Goal: Use online tool/utility: Utilize a website feature to perform a specific function

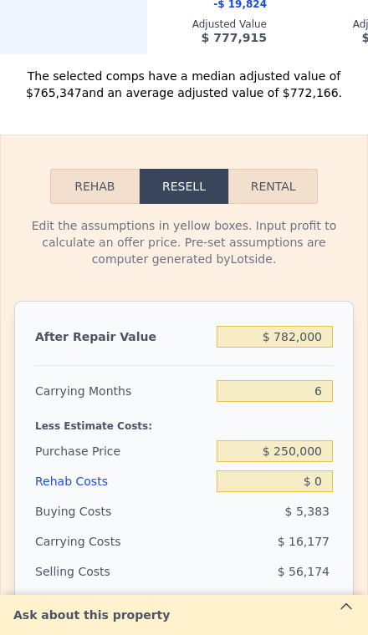
scroll to position [2497, 0]
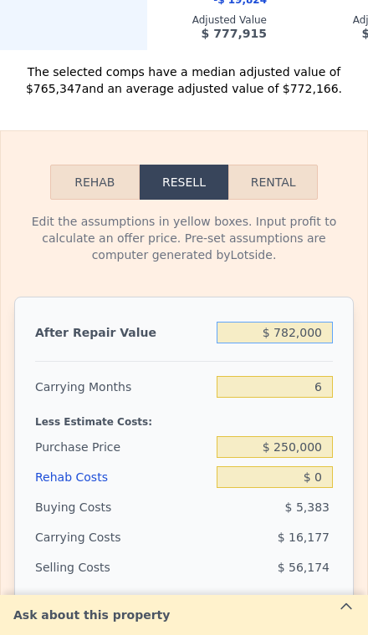
click at [320, 339] on input "$ 782,000" at bounding box center [275, 333] width 116 height 22
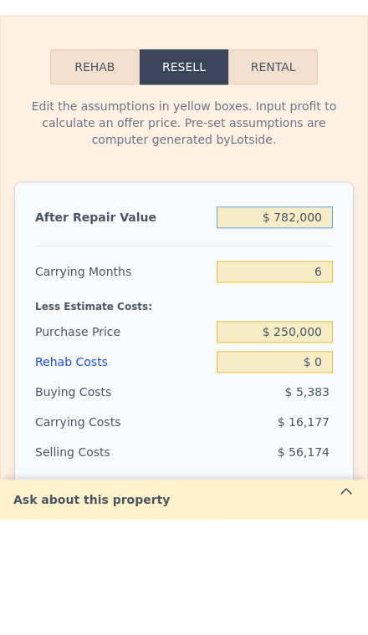
type input "$ 78,200"
type input "-$ 198,064"
type input "$ 7,820"
type input "-$ 263,299"
type input "$ 782"
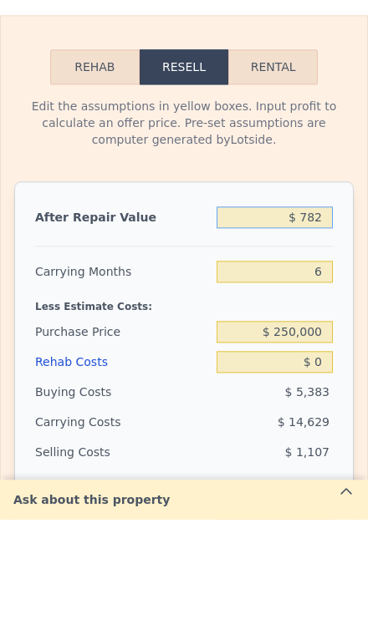
type input "-$ 269,823"
type input "$ 78"
type input "-$ 270,473"
type input "$ 7"
type input "-$ 270,539"
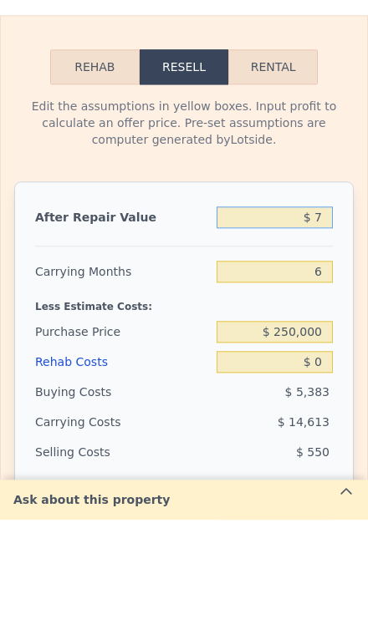
type input "$ 77"
type input "-$ 270,474"
type input "$ 775"
type input "-$ 269,828"
type input "$ 7,750"
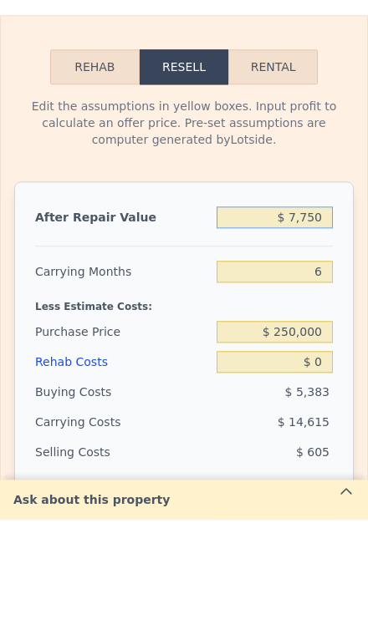
type input "-$ 263,364"
type input "$ 77,500"
type input "-$ 198,715"
type input "$ 775,000"
type input "$ 447,778"
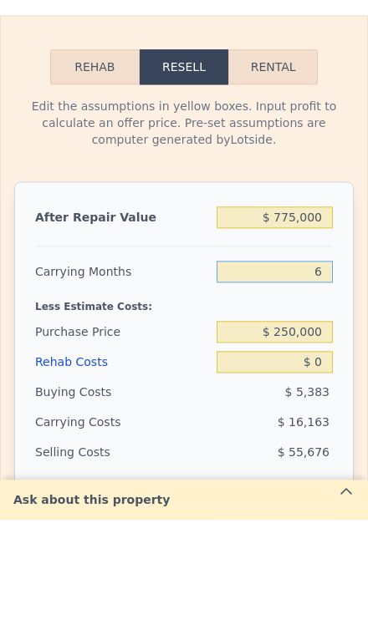
click at [323, 376] on input "6" at bounding box center [275, 387] width 116 height 22
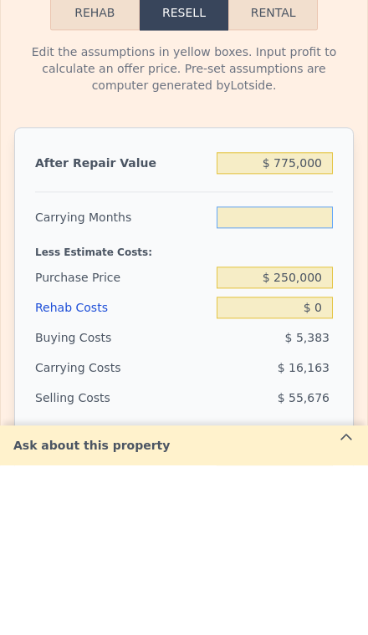
type input "3"
type input "$ 455,860"
type input "3"
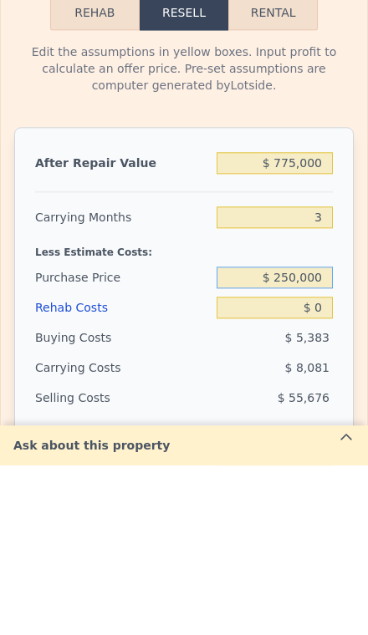
click at [331, 436] on input "$ 250,000" at bounding box center [275, 447] width 116 height 22
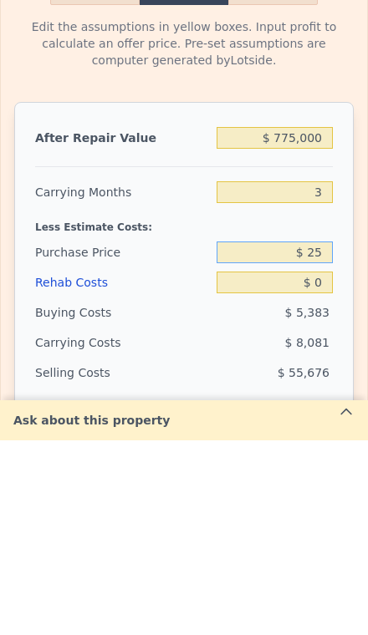
type input "$ 2"
type input "$ 525,000"
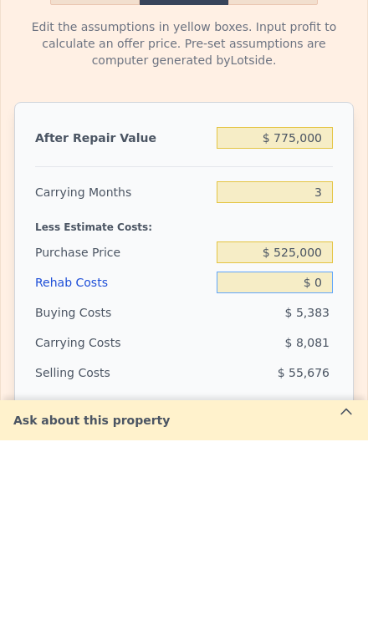
click at [332, 466] on input "$ 0" at bounding box center [275, 477] width 116 height 22
type input "$ 169,494"
type input "$ 8"
type input "$ 169,486"
type input "$ 80"
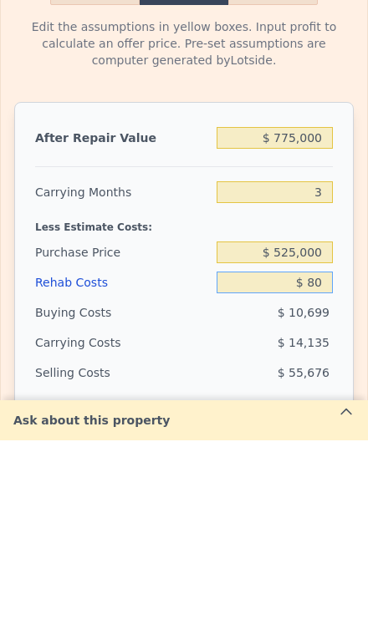
type input "$ 169,410"
type input "$ 800"
type input "$ 168,663"
type input "$ 8,000"
type input "$ 161,189"
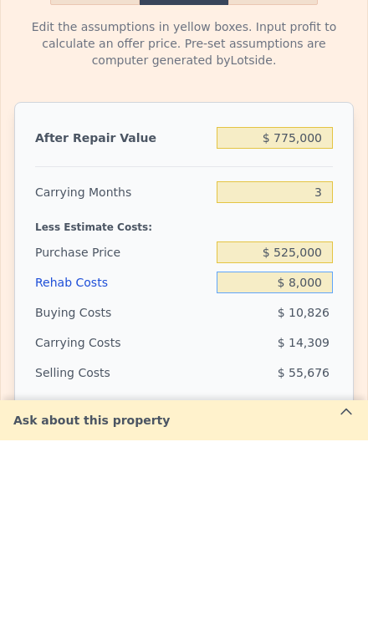
type input "$ 80,000"
type input "$ 86,453"
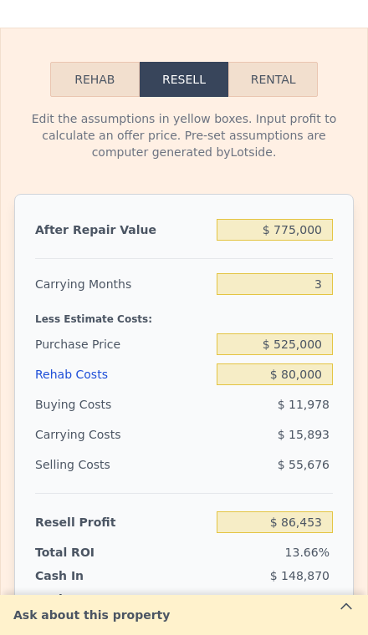
scroll to position [2640, 0]
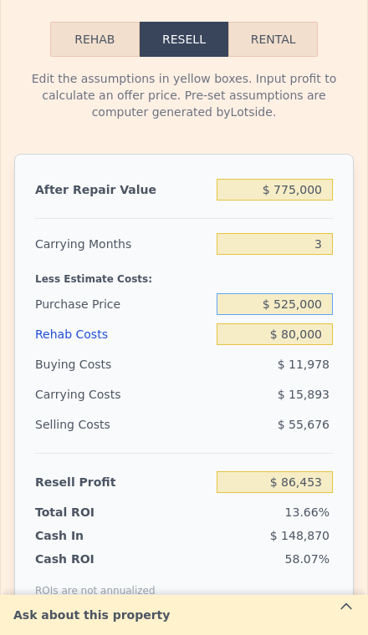
click at [319, 314] on input "$ 525,000" at bounding box center [275, 304] width 116 height 22
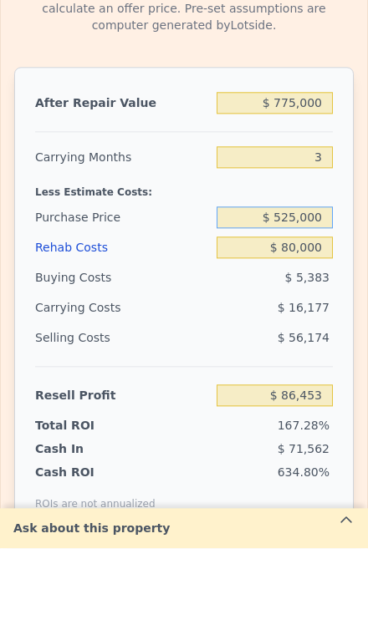
type input "$ 782,000"
type input "6"
type input "$ 0"
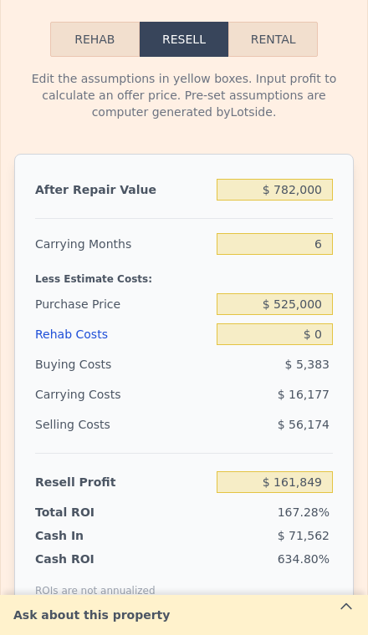
type input "$ 454,266"
